Goal: Find specific page/section: Find specific page/section

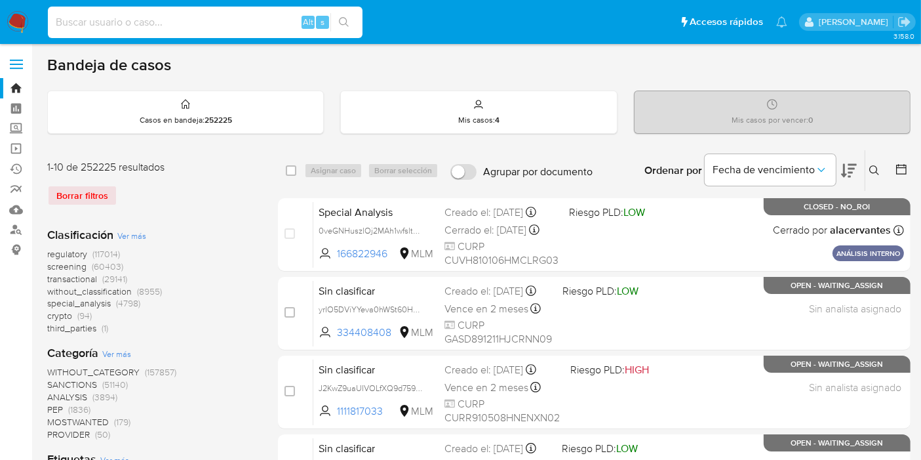
click at [234, 18] on input at bounding box center [205, 22] width 315 height 17
paste input "535983868"
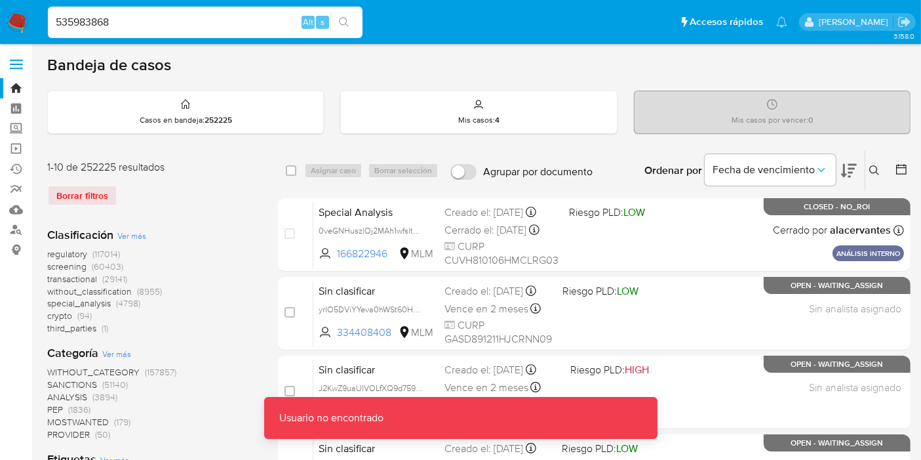
click at [234, 18] on input "535983868" at bounding box center [205, 22] width 315 height 17
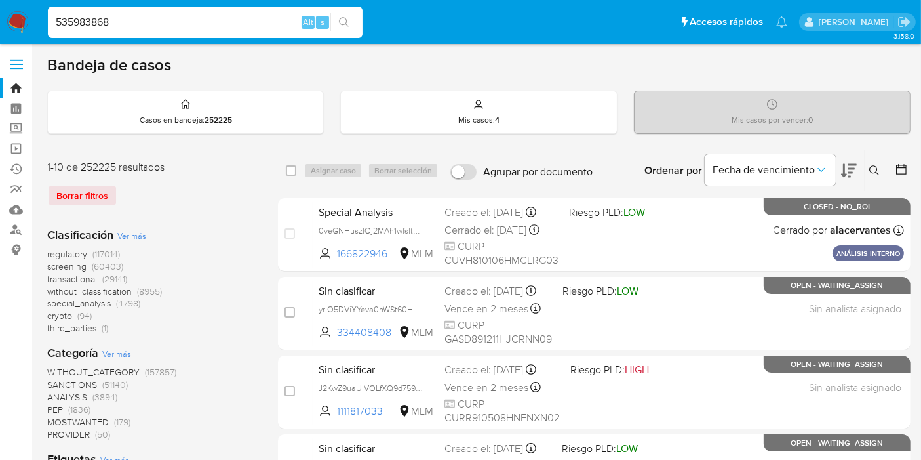
type input "535983868"
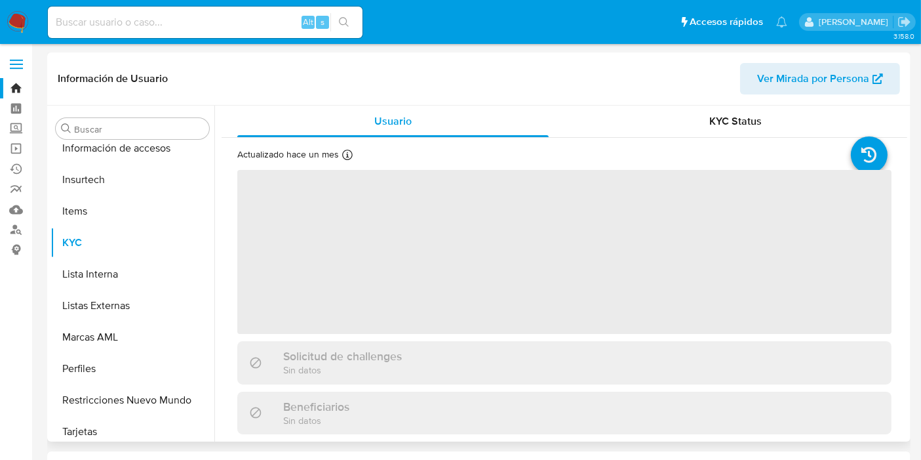
scroll to position [553, 0]
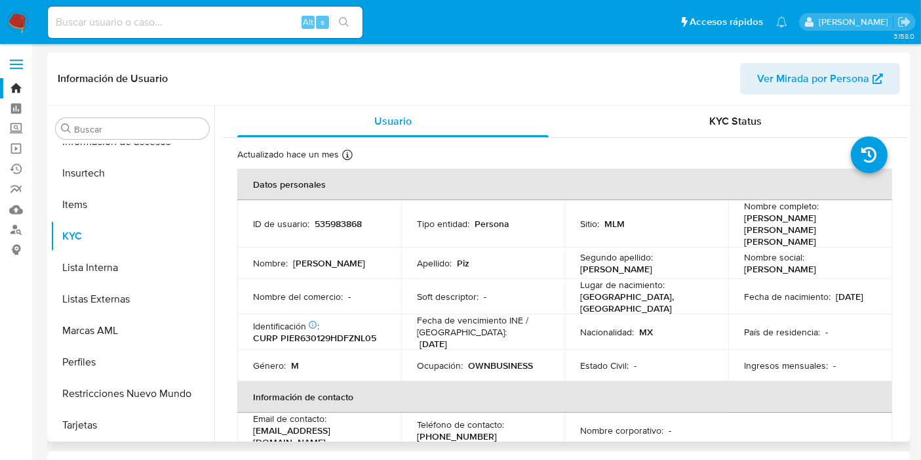
select select "10"
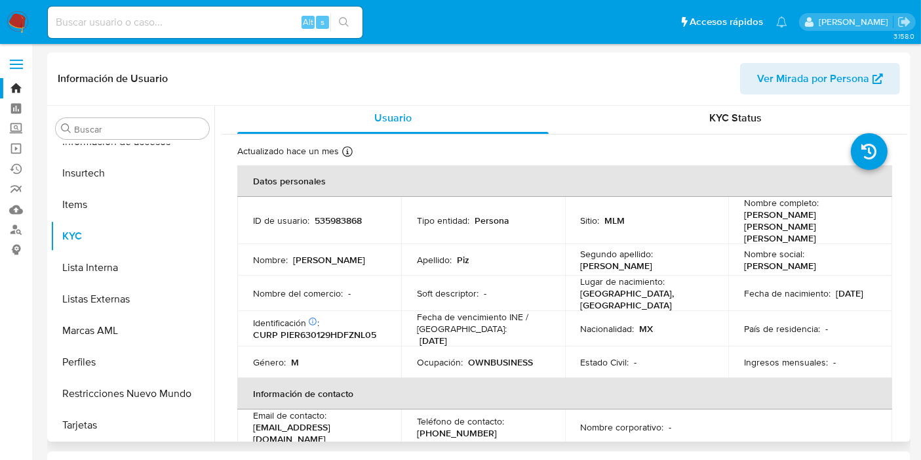
scroll to position [0, 0]
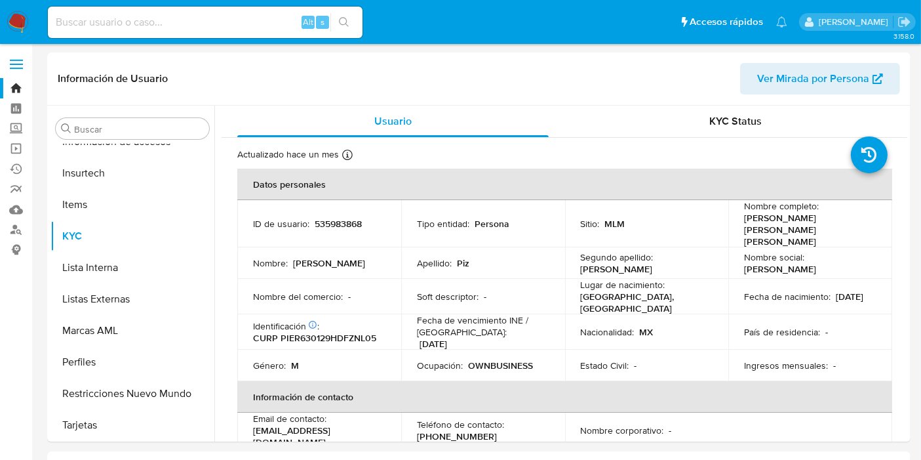
click at [170, 20] on input at bounding box center [205, 22] width 315 height 17
paste input "1443146997"
type input "1443146997"
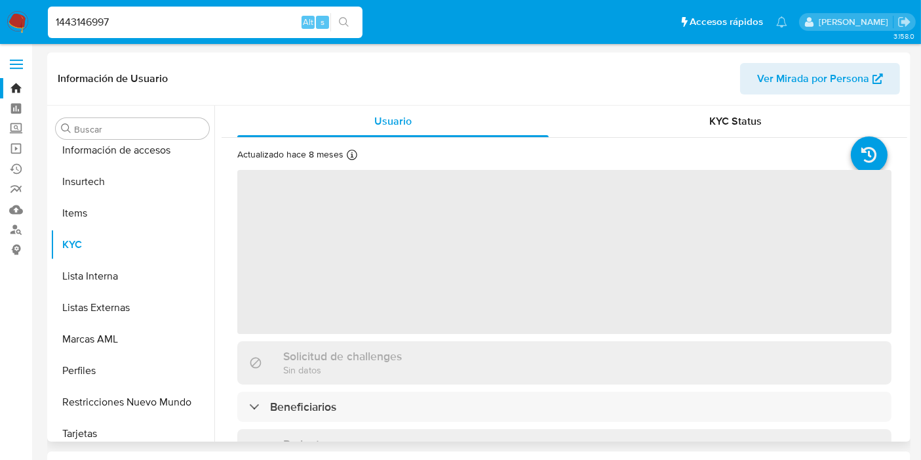
scroll to position [553, 0]
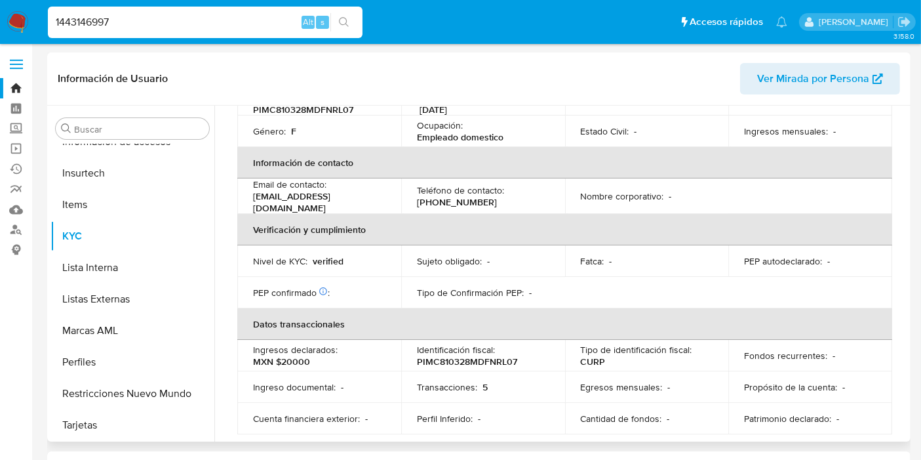
select select "10"
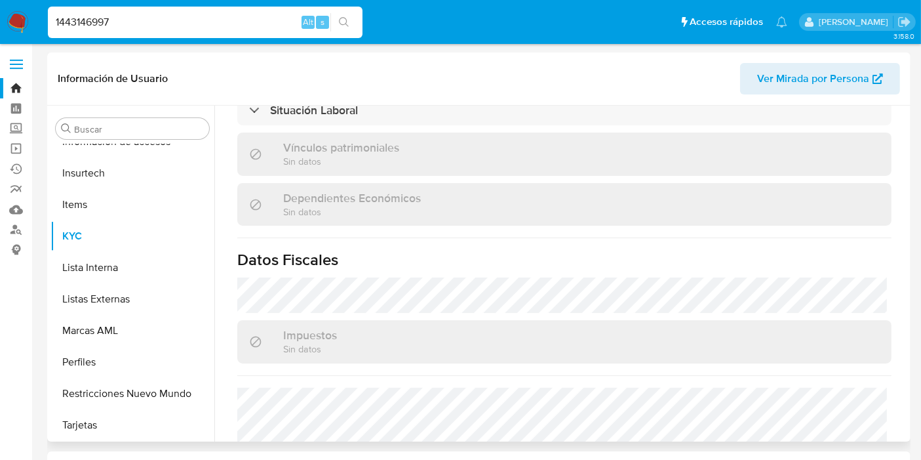
scroll to position [814, 0]
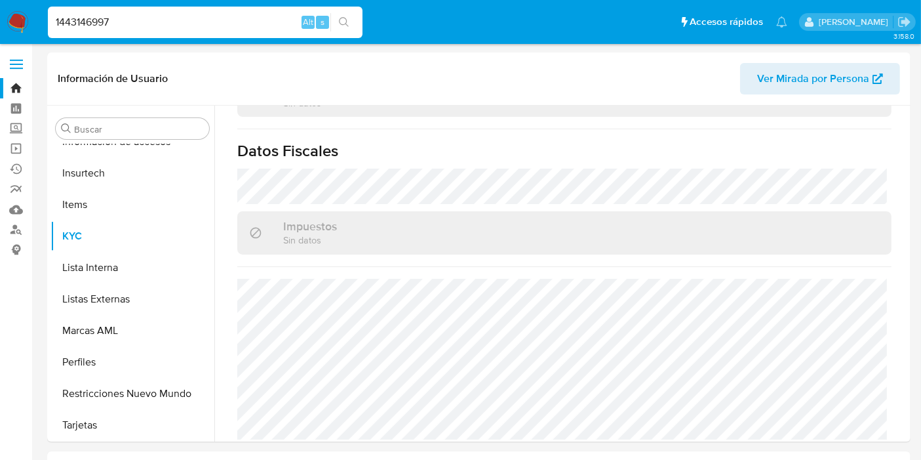
click at [232, 28] on input "1443146997" at bounding box center [205, 22] width 315 height 17
click at [240, 29] on input "1443146997" at bounding box center [205, 22] width 315 height 17
paste input "535983868"
type input "535983868"
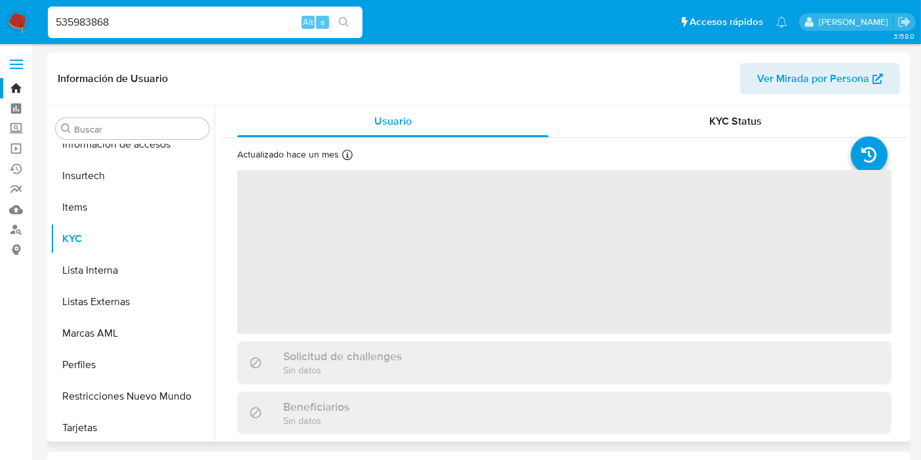
scroll to position [553, 0]
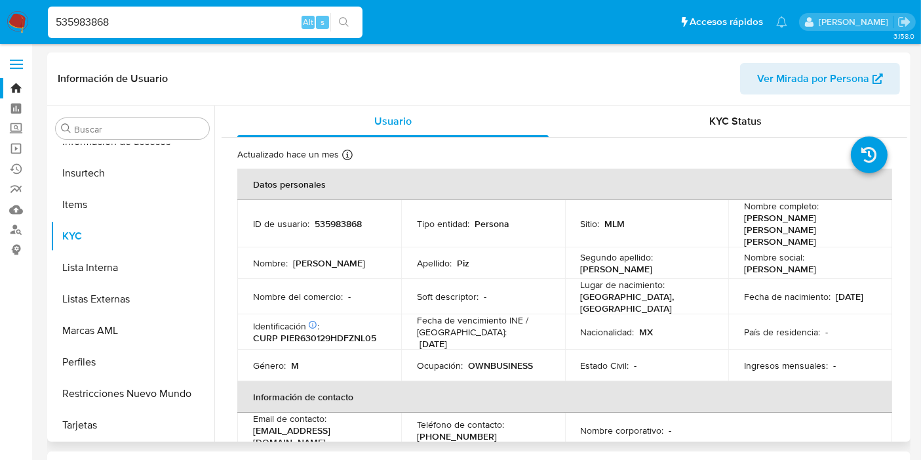
select select "10"
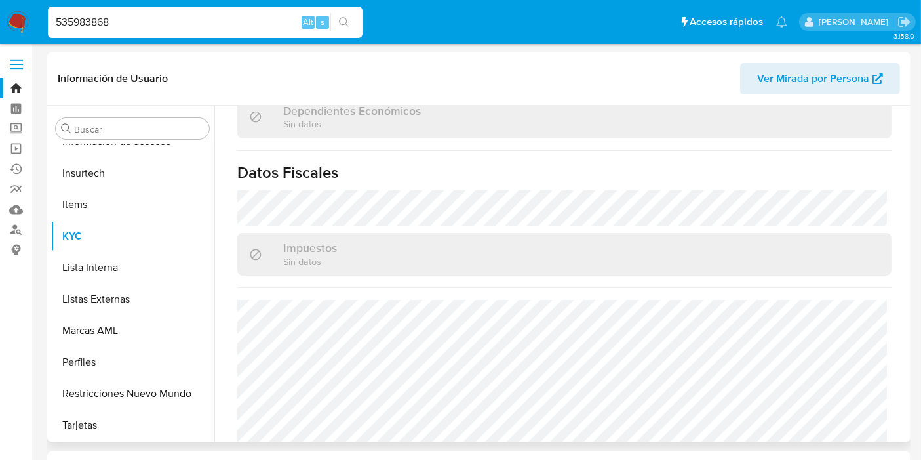
scroll to position [828, 0]
